Goal: Information Seeking & Learning: Learn about a topic

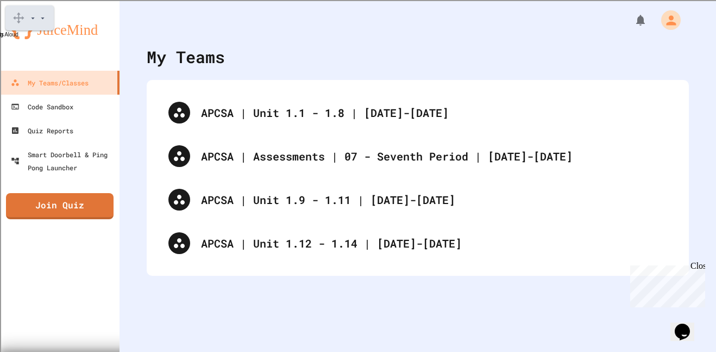
click at [54, 18] on gw-iconbutton "Close" at bounding box center [54, 18] width 0 height 0
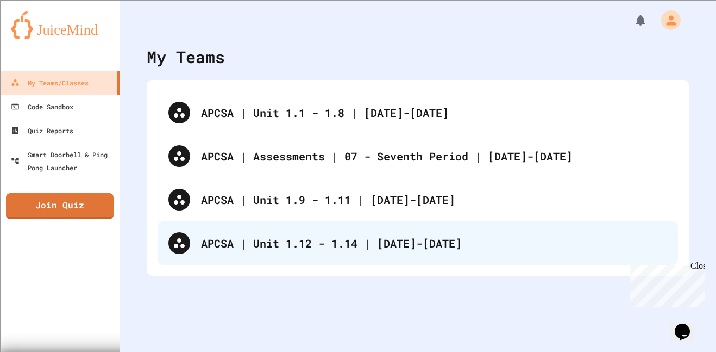
click at [333, 229] on div "APCSA | Unit 1.12 - 1.14 | [DATE]-[DATE]" at bounding box center [418, 242] width 521 height 43
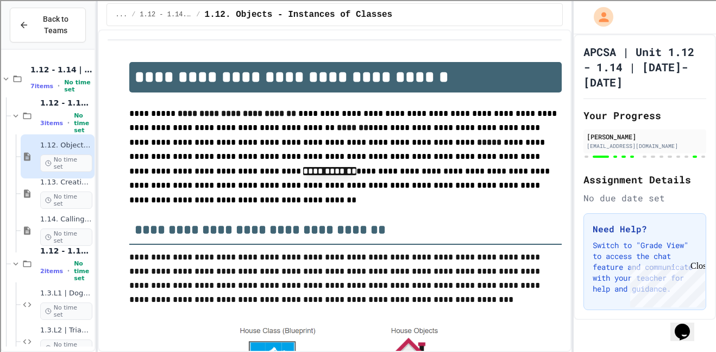
click at [58, 169] on div "1.12. Objects - Instances of Classes No time set" at bounding box center [58, 156] width 74 height 44
click at [61, 175] on div "1.13. Creating and Initializing Objects: Constructors No time set" at bounding box center [58, 193] width 74 height 44
